Goal: Find specific fact

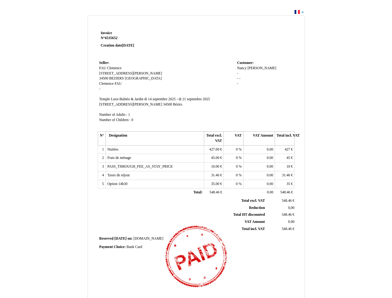
click at [106, 33] on span "Invoice" at bounding box center [106, 33] width 11 height 4
click at [112, 38] on span "6535652" at bounding box center [111, 38] width 13 height 4
click at [104, 63] on span "Seller:" at bounding box center [104, 63] width 10 height 4
click at [110, 68] on span "FAU Clemence" at bounding box center [110, 68] width 22 height 4
click at [113, 73] on span "[STREET_ADDRESS][PERSON_NAME]" at bounding box center [130, 73] width 63 height 4
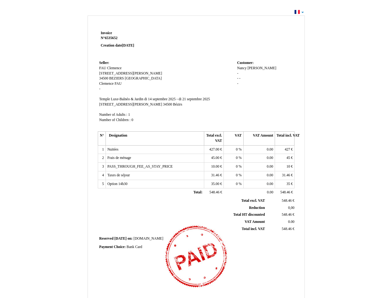
click at [104, 78] on span "34500" at bounding box center [103, 78] width 9 height 4
click at [117, 78] on span "BEZIERS" at bounding box center [116, 78] width 15 height 4
click at [130, 78] on span "[GEOGRAPHIC_DATA]" at bounding box center [143, 78] width 37 height 4
click at [107, 83] on span "Clemence" at bounding box center [106, 84] width 15 height 4
click at [118, 83] on span "FAU" at bounding box center [117, 84] width 7 height 4
